Goal: Task Accomplishment & Management: Manage account settings

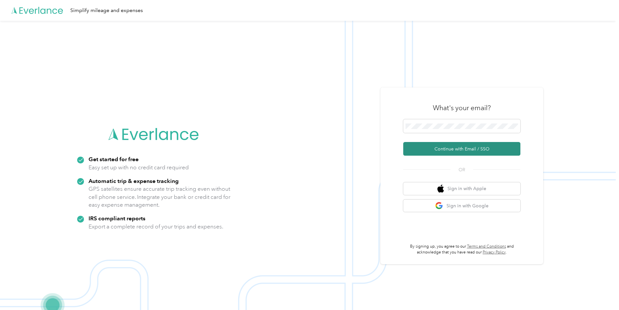
click at [433, 147] on button "Continue with Email / SSO" at bounding box center [461, 149] width 117 height 14
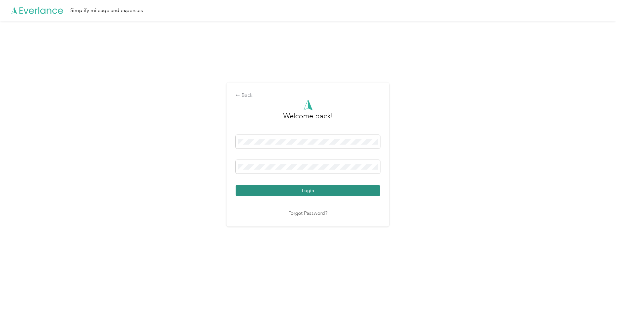
click at [353, 186] on button "Login" at bounding box center [308, 190] width 144 height 11
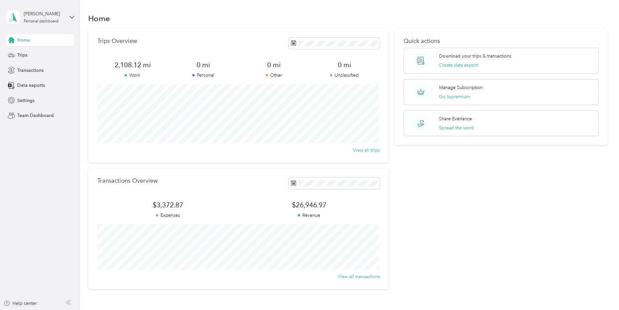
click at [485, 198] on div "Quick actions Download your trips & transactions Create data export Manage Subs…" at bounding box center [500, 159] width 213 height 261
click at [37, 69] on span "Transactions" at bounding box center [30, 70] width 26 height 7
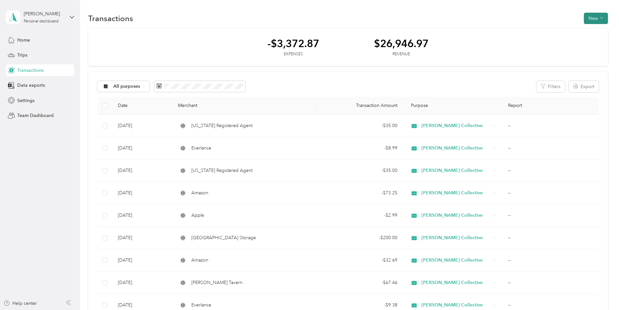
click at [592, 20] on button "New" at bounding box center [596, 18] width 24 height 11
click at [587, 29] on span "Expense" at bounding box center [593, 30] width 18 height 7
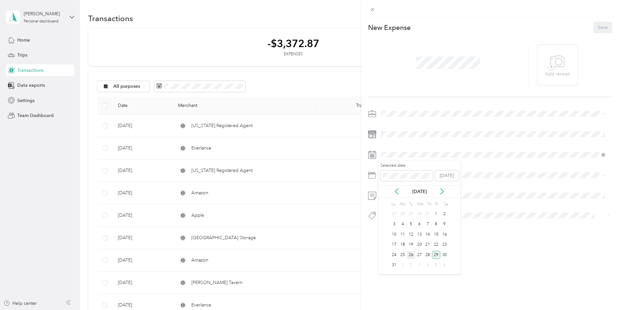
click at [408, 254] on div "26" at bounding box center [411, 255] width 8 height 8
click at [549, 69] on span "+" at bounding box center [551, 66] width 5 height 5
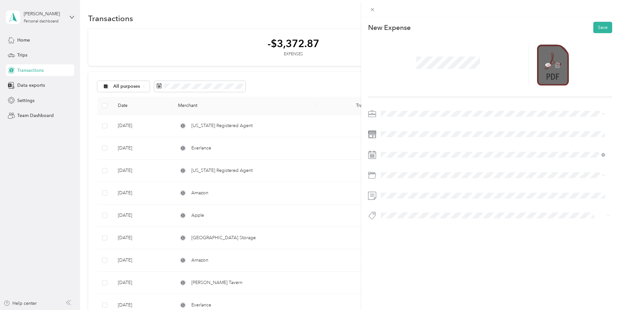
click at [549, 73] on div at bounding box center [553, 65] width 32 height 41
click at [547, 65] on icon at bounding box center [548, 65] width 2 height 2
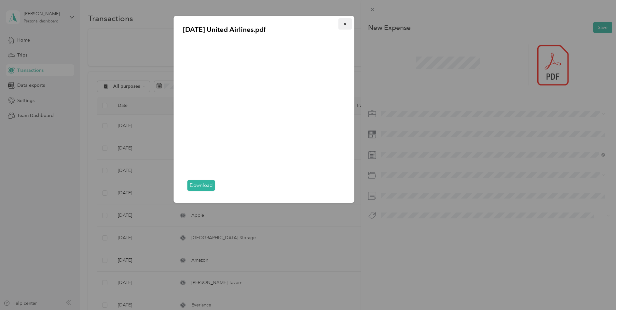
click at [346, 25] on icon "button" at bounding box center [345, 24] width 5 height 5
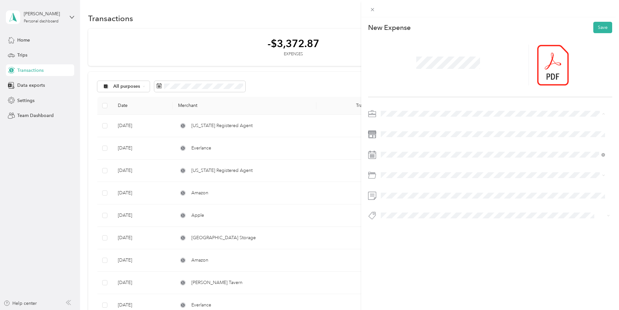
click at [401, 158] on span "[PERSON_NAME] Collective" at bounding box center [412, 160] width 58 height 6
click at [392, 178] on span at bounding box center [495, 175] width 234 height 10
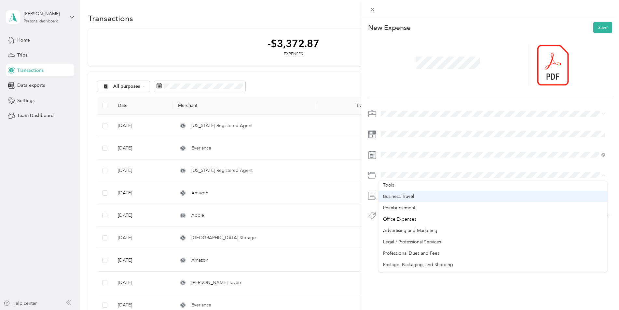
scroll to position [150, 0]
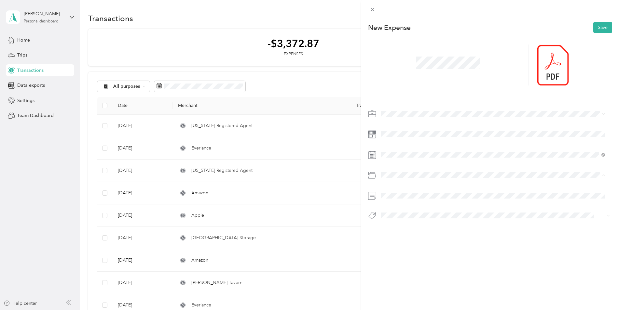
click at [395, 211] on span "Business Travel" at bounding box center [398, 212] width 31 height 6
click at [593, 30] on button "Save" at bounding box center [602, 27] width 19 height 11
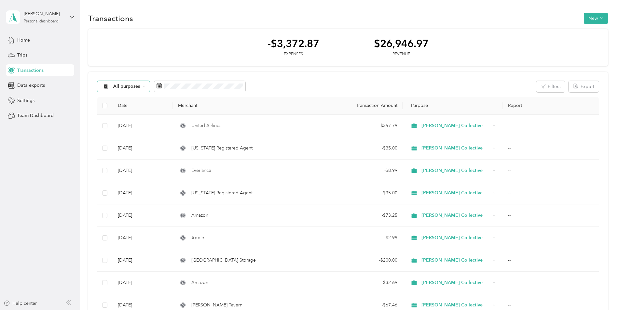
click at [142, 89] on div "All purposes" at bounding box center [123, 86] width 53 height 11
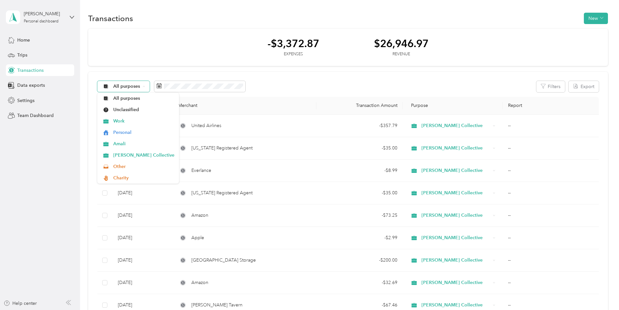
click at [142, 89] on div "All purposes" at bounding box center [123, 86] width 53 height 11
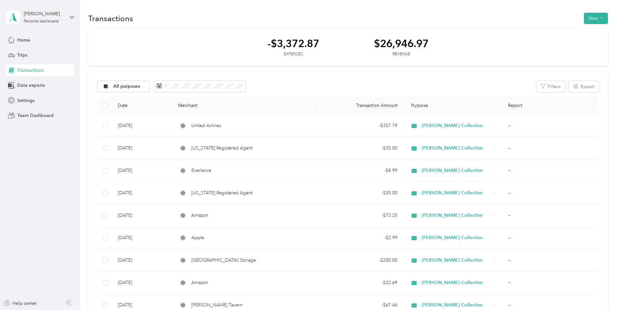
click at [473, 89] on div "All purposes Filters Export" at bounding box center [347, 86] width 501 height 11
click at [538, 85] on button "Filters" at bounding box center [550, 86] width 29 height 11
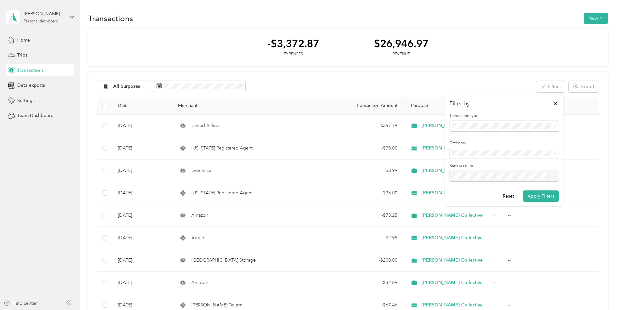
click at [464, 158] on span "Revenue" at bounding box center [463, 161] width 18 height 6
click at [537, 198] on button "Apply Filters" at bounding box center [541, 196] width 36 height 11
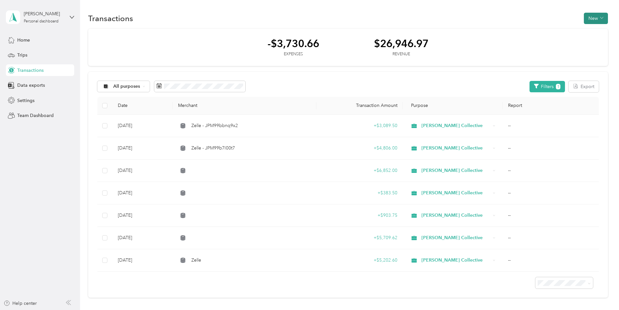
click at [598, 18] on button "New" at bounding box center [596, 18] width 24 height 11
click at [592, 40] on span "Revenue" at bounding box center [593, 42] width 18 height 7
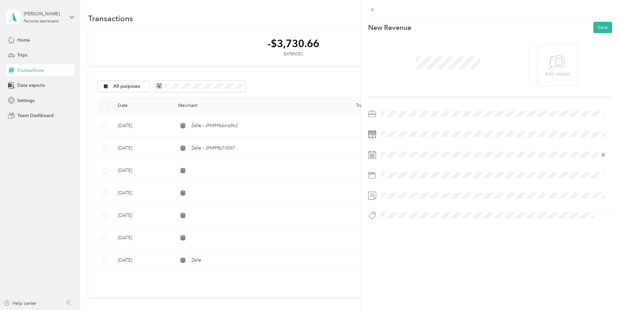
click at [405, 157] on span "[PERSON_NAME] Collective" at bounding box center [412, 160] width 58 height 6
click at [426, 225] on div "7" at bounding box center [427, 225] width 8 height 8
click at [598, 30] on button "Save" at bounding box center [602, 27] width 19 height 11
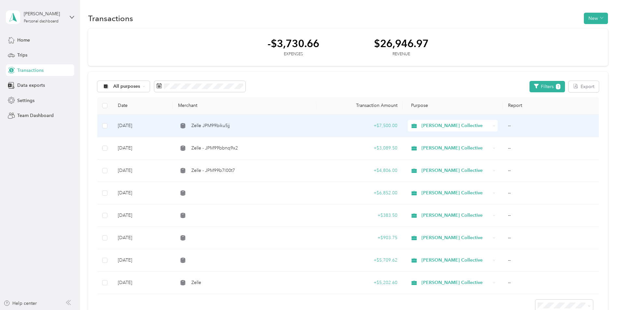
click at [193, 124] on span "Zelle JPM99biku5jj" at bounding box center [210, 125] width 38 height 7
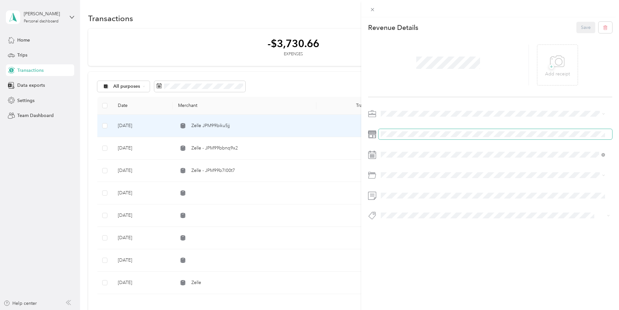
drag, startPoint x: 393, startPoint y: 131, endPoint x: 390, endPoint y: 137, distance: 6.6
click at [390, 137] on span at bounding box center [495, 134] width 234 height 10
click at [577, 24] on button "Save" at bounding box center [585, 27] width 19 height 11
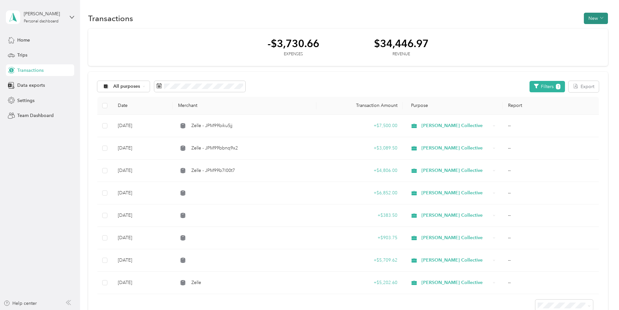
click at [591, 15] on button "New" at bounding box center [596, 18] width 24 height 11
click at [587, 41] on span "Revenue" at bounding box center [593, 42] width 18 height 7
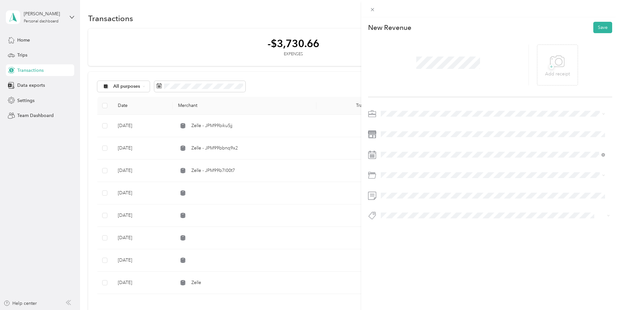
click at [400, 117] on span at bounding box center [495, 114] width 234 height 10
click at [396, 158] on span "[PERSON_NAME] Collective" at bounding box center [412, 160] width 58 height 6
click at [434, 224] on div "8" at bounding box center [436, 225] width 8 height 8
click at [598, 29] on button "Save" at bounding box center [602, 27] width 19 height 11
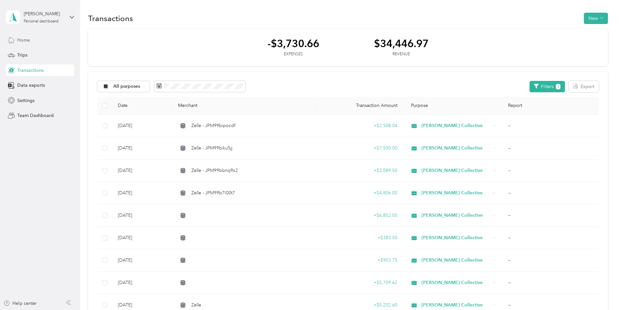
click at [21, 39] on span "Home" at bounding box center [23, 40] width 13 height 7
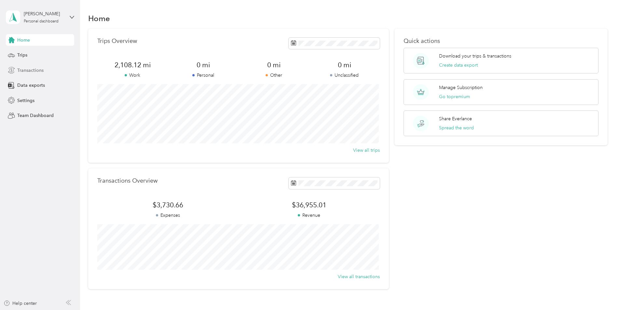
click at [37, 67] on span "Transactions" at bounding box center [30, 70] width 26 height 7
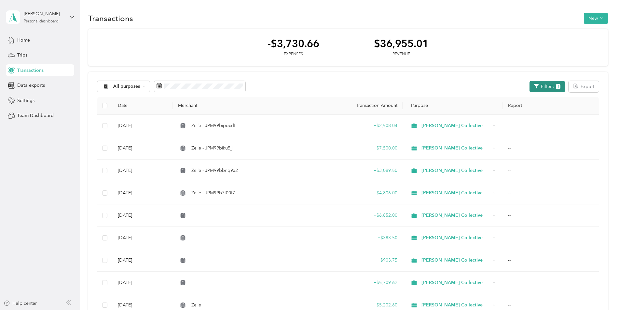
click at [554, 88] on button "Filters 1" at bounding box center [546, 86] width 35 height 11
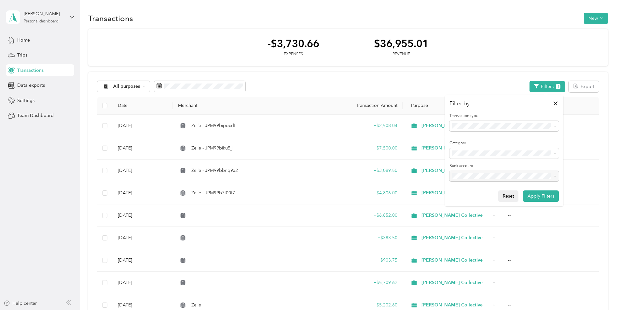
click at [512, 194] on button "Reset" at bounding box center [508, 196] width 20 height 11
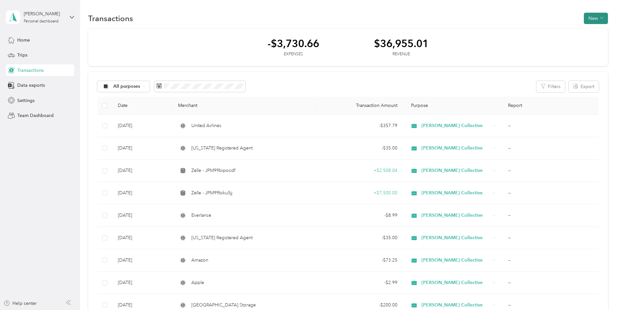
click at [590, 17] on button "New" at bounding box center [596, 18] width 24 height 11
click at [590, 30] on span "Expense" at bounding box center [593, 30] width 18 height 7
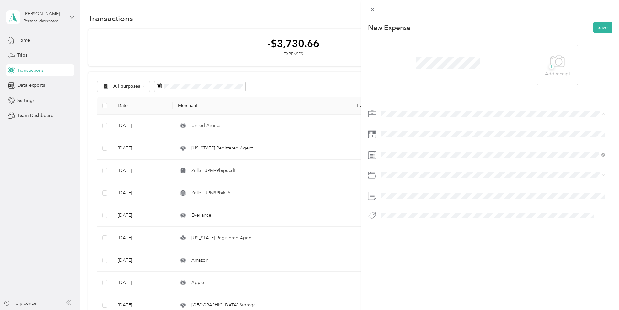
click at [402, 157] on span "[PERSON_NAME] Collective" at bounding box center [412, 160] width 58 height 6
click at [403, 253] on div "25" at bounding box center [402, 255] width 8 height 8
click at [402, 237] on div "Software" at bounding box center [493, 240] width 220 height 7
click at [335, 44] on div "This expense cannot be edited because it is either under review, approved, or p…" at bounding box center [309, 155] width 619 height 310
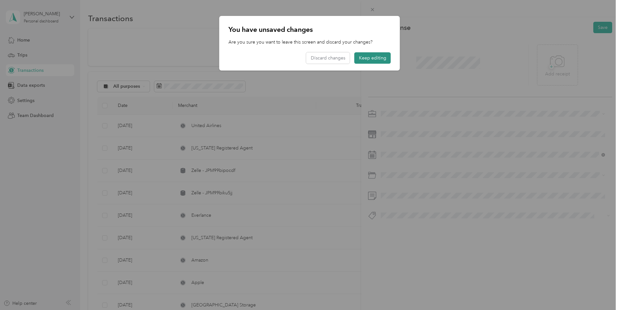
click at [360, 58] on button "Keep editing" at bounding box center [372, 57] width 36 height 11
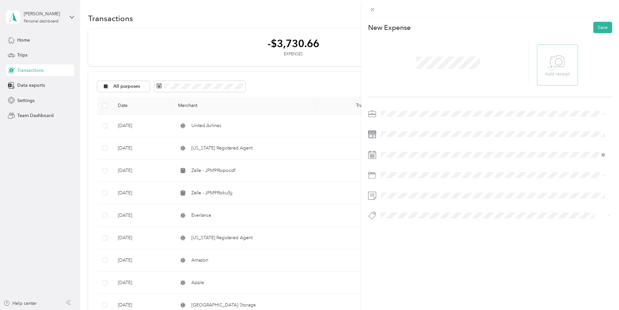
click at [549, 66] on span "+" at bounding box center [551, 66] width 5 height 5
click at [596, 30] on button "Save" at bounding box center [602, 27] width 19 height 11
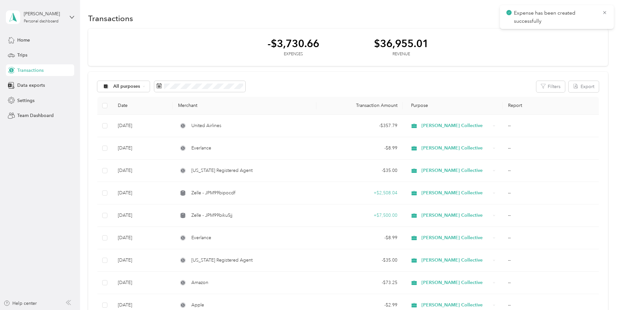
click at [235, 19] on div "Transactions New" at bounding box center [348, 18] width 520 height 14
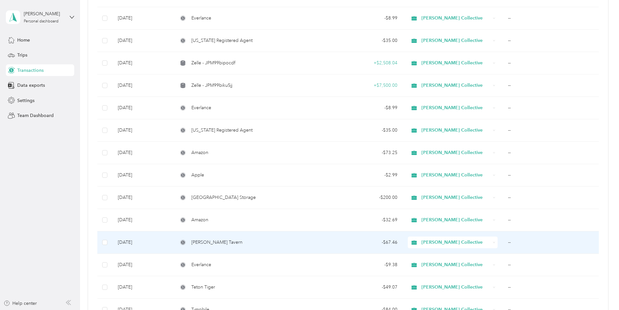
scroll to position [163, 0]
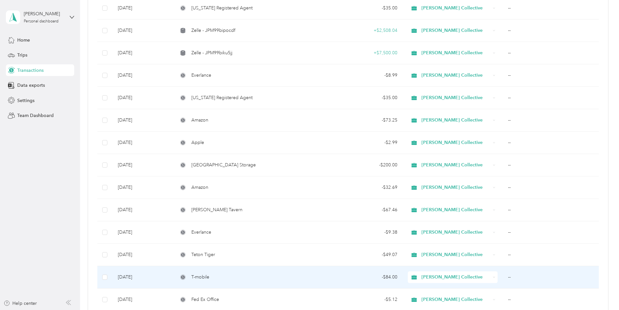
click at [214, 272] on td "T-mobile" at bounding box center [244, 277] width 143 height 22
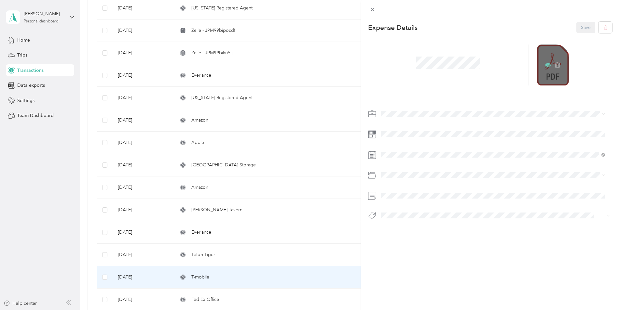
click at [545, 66] on icon at bounding box center [548, 65] width 6 height 6
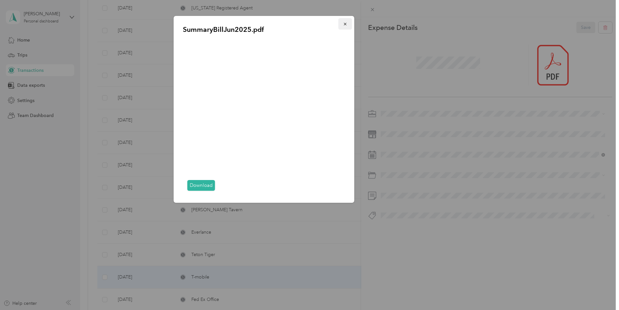
click at [341, 25] on button "button" at bounding box center [345, 23] width 14 height 11
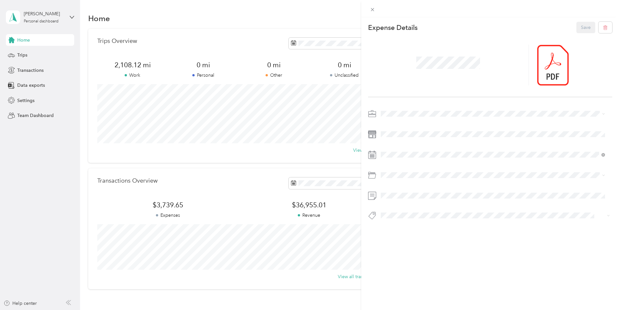
click at [41, 66] on div "This expense cannot be edited because it is either under review, approved, or p…" at bounding box center [309, 155] width 619 height 310
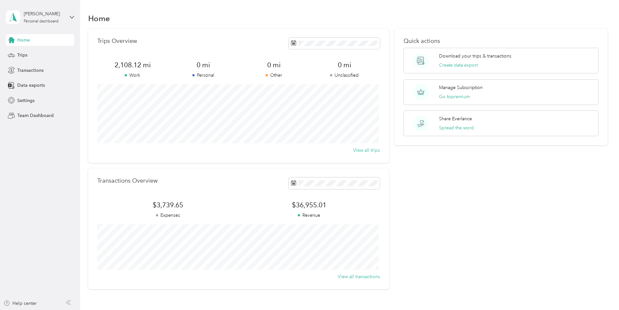
click at [39, 71] on span "Transactions" at bounding box center [30, 70] width 26 height 7
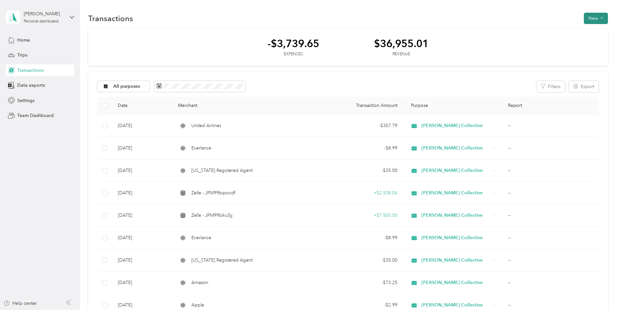
click at [587, 19] on button "New" at bounding box center [596, 18] width 24 height 11
click at [588, 32] on span "Expense" at bounding box center [593, 30] width 18 height 7
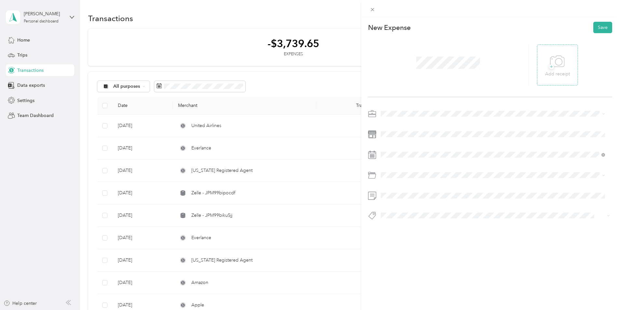
click at [545, 65] on div "+ Add receipt" at bounding box center [557, 65] width 25 height 25
click at [396, 158] on span "[PERSON_NAME] Collective" at bounding box center [412, 160] width 58 height 6
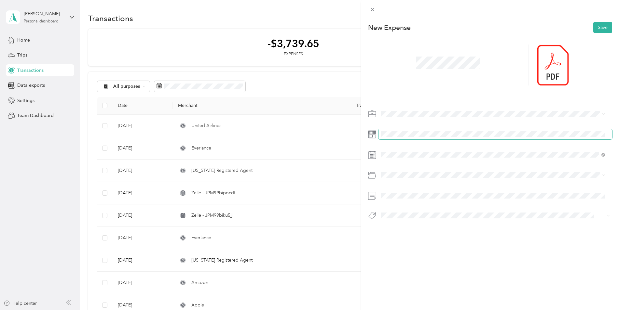
click at [388, 131] on span at bounding box center [495, 134] width 234 height 10
click at [398, 190] on icon at bounding box center [396, 191] width 7 height 7
click at [394, 243] on div "20" at bounding box center [394, 245] width 8 height 8
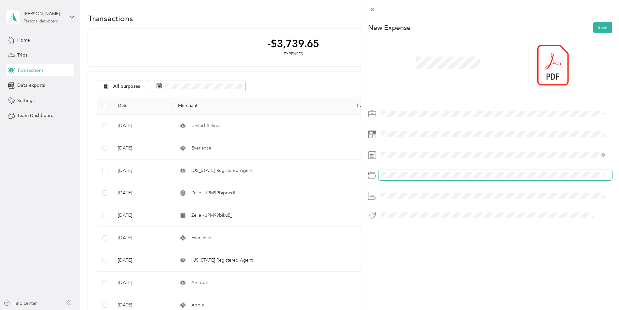
click at [396, 179] on span at bounding box center [495, 175] width 234 height 10
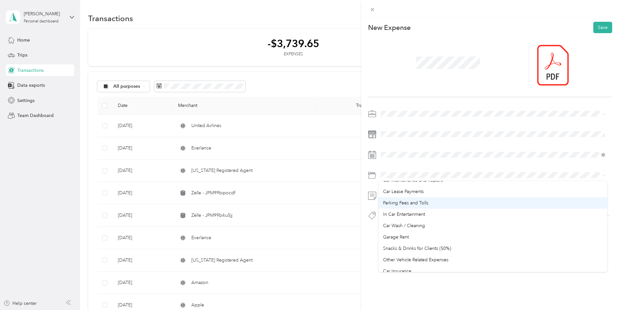
scroll to position [65, 0]
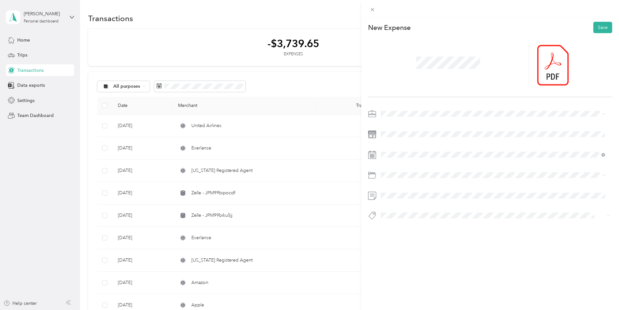
click at [400, 249] on span "Mobile Phone Plan" at bounding box center [402, 251] width 39 height 6
click at [594, 31] on button "Save" at bounding box center [602, 27] width 19 height 11
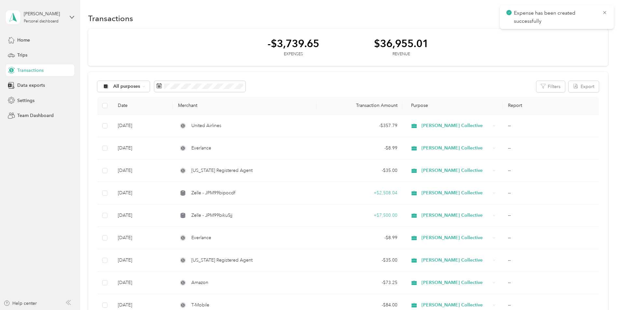
click at [245, 19] on div "Transactions New" at bounding box center [348, 18] width 520 height 14
click at [598, 18] on button "New" at bounding box center [596, 18] width 24 height 11
click at [592, 28] on span "Expense" at bounding box center [593, 30] width 18 height 7
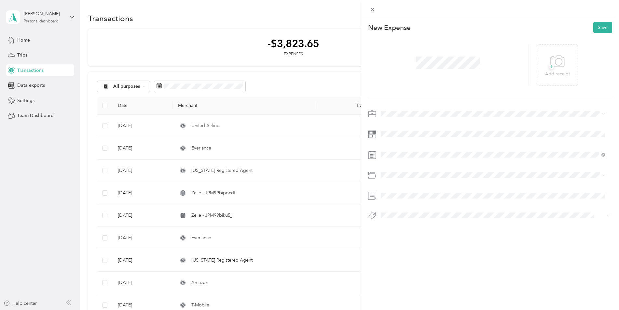
click at [421, 110] on span at bounding box center [495, 114] width 234 height 10
click at [401, 155] on li "[PERSON_NAME] Collective" at bounding box center [492, 158] width 229 height 11
click at [427, 224] on div "7" at bounding box center [427, 225] width 8 height 8
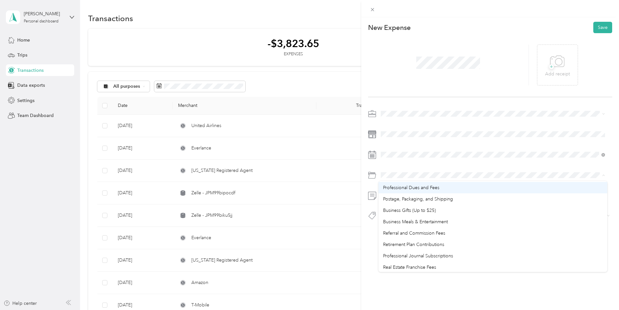
scroll to position [215, 0]
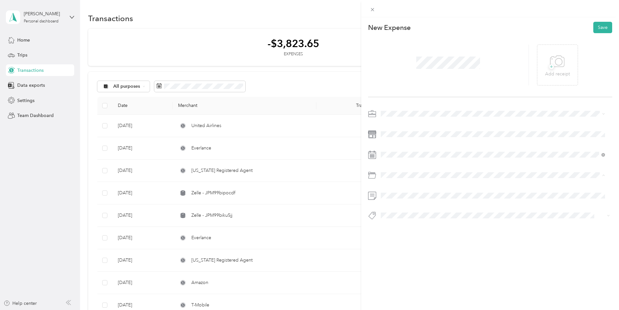
click at [411, 203] on span "Professional Dues and Fees" at bounding box center [411, 203] width 56 height 6
click at [549, 69] on span "+" at bounding box center [551, 66] width 5 height 5
click at [594, 30] on button "Save" at bounding box center [602, 27] width 19 height 11
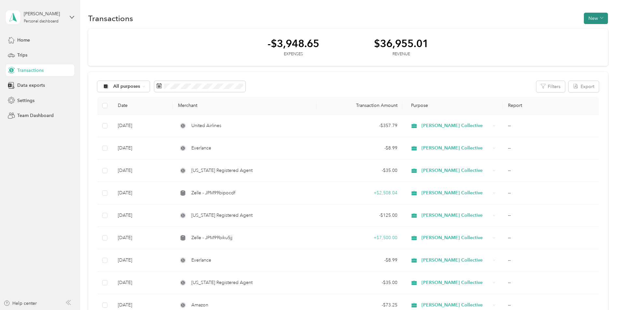
click at [586, 18] on button "New" at bounding box center [596, 18] width 24 height 11
click at [581, 29] on circle at bounding box center [579, 31] width 4 height 4
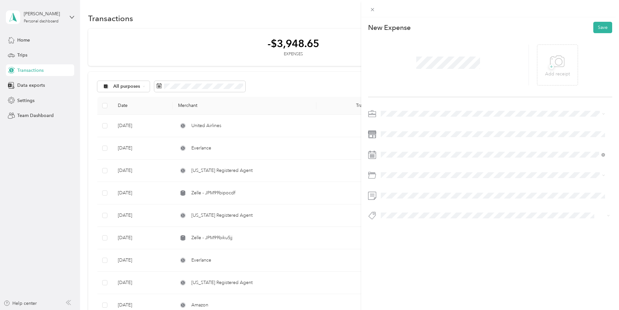
click at [406, 159] on span "[PERSON_NAME] Collective" at bounding box center [412, 160] width 58 height 6
click at [392, 233] on div "10" at bounding box center [394, 235] width 8 height 8
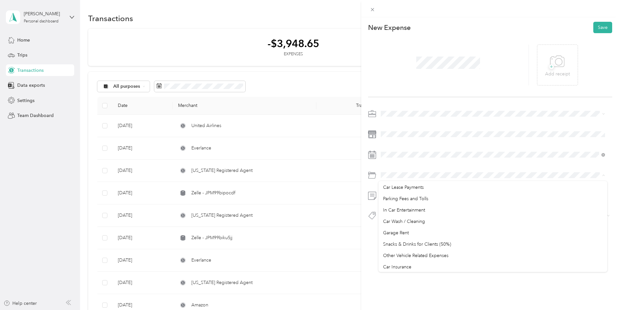
scroll to position [33, 0]
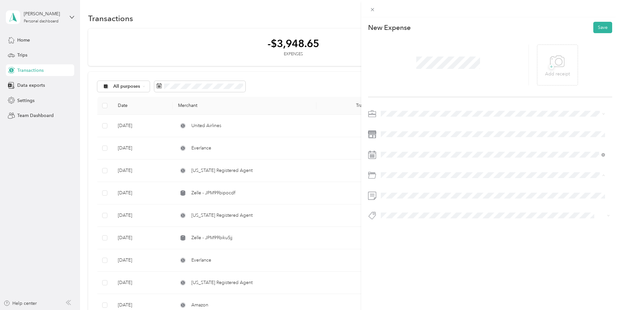
click at [401, 208] on ol "Default categories Gasoline Car Maintenance and Repairs Car Lease Payments Park…" at bounding box center [492, 226] width 229 height 91
click at [395, 235] on span "Parking Fees and Tolls" at bounding box center [405, 236] width 45 height 6
click at [551, 68] on icon at bounding box center [557, 62] width 15 height 18
click at [598, 31] on button "Save" at bounding box center [602, 27] width 19 height 11
